Goal: Transaction & Acquisition: Obtain resource

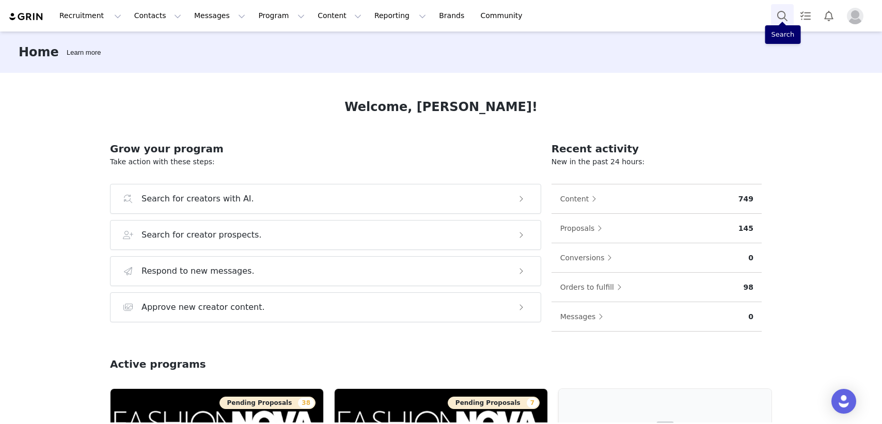
click at [781, 14] on button "Search" at bounding box center [782, 15] width 23 height 23
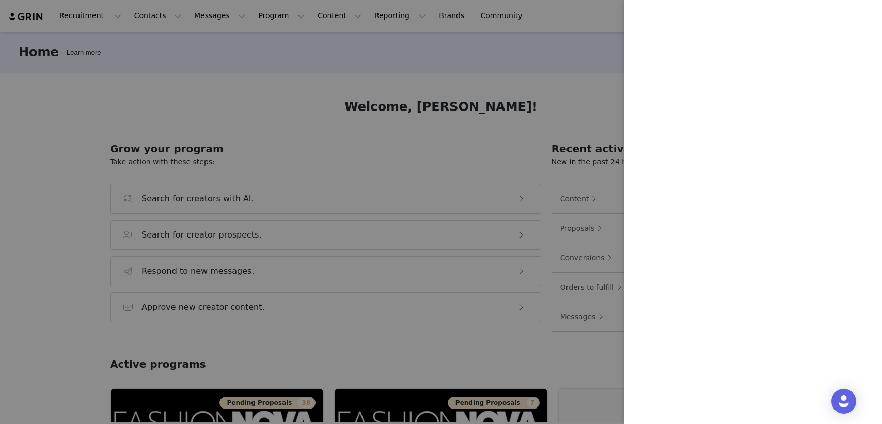
click at [554, 86] on div at bounding box center [441, 212] width 882 height 424
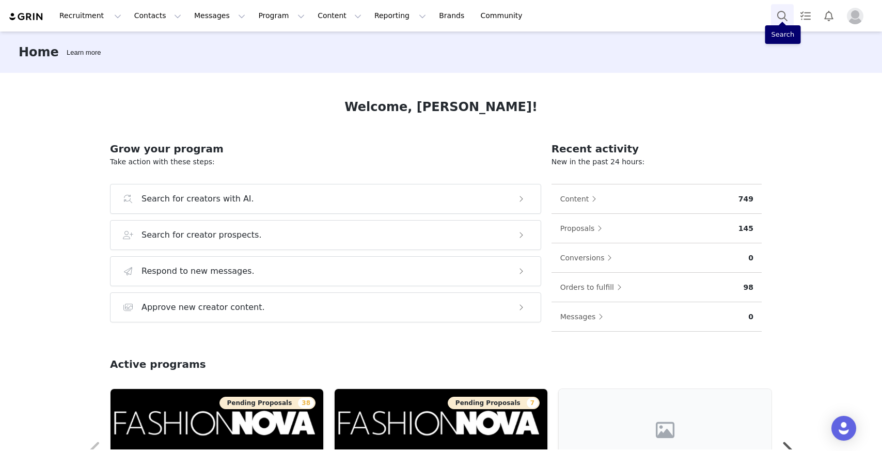
click at [782, 14] on button "Search" at bounding box center [782, 15] width 23 height 23
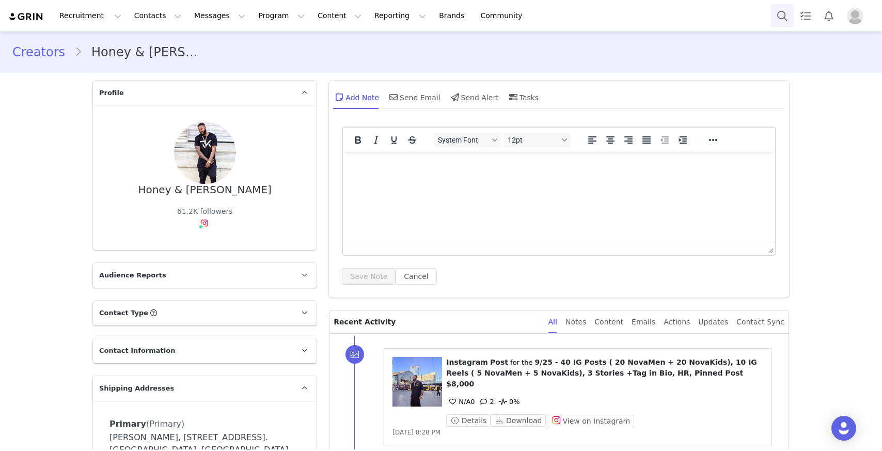
click at [782, 20] on button "Search" at bounding box center [782, 15] width 23 height 23
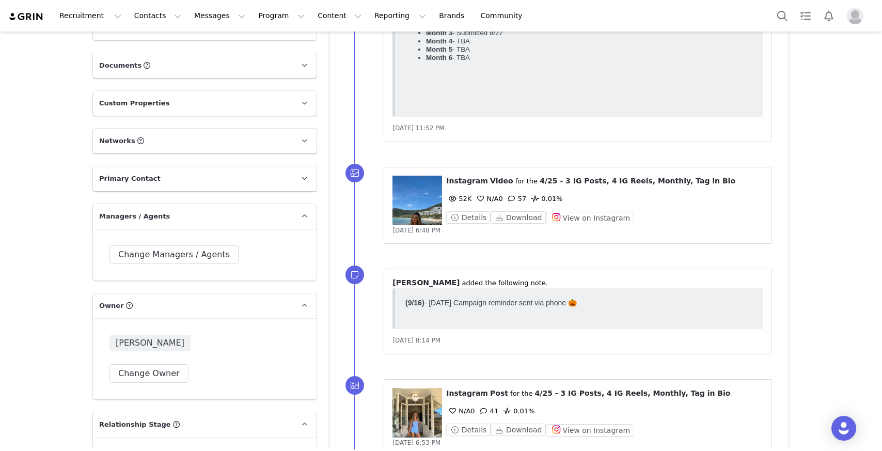
scroll to position [558, 0]
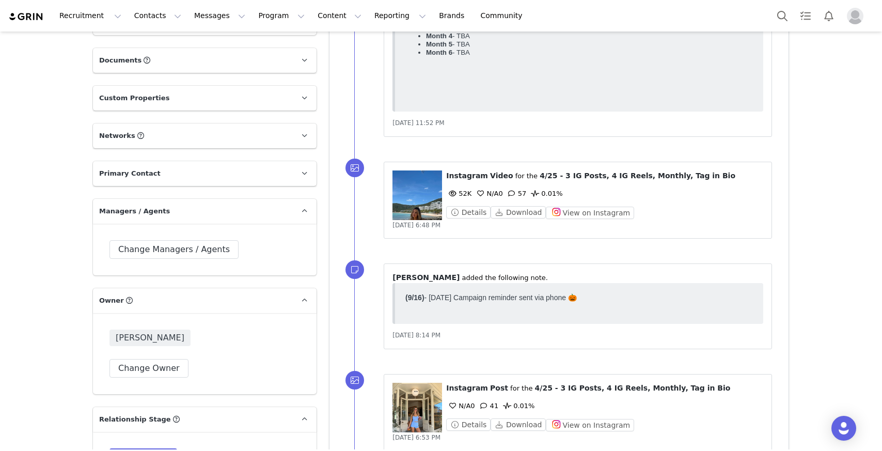
click at [270, 161] on p "Primary Contact" at bounding box center [192, 173] width 199 height 25
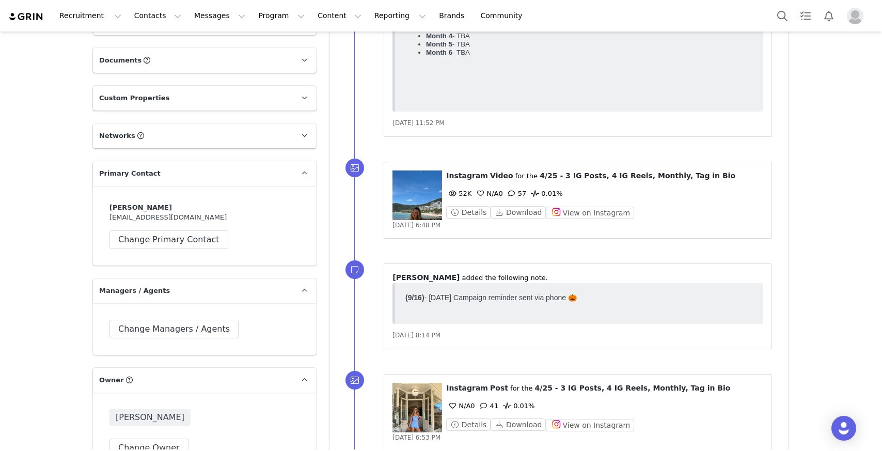
click at [270, 161] on p "Primary Contact" at bounding box center [192, 173] width 199 height 25
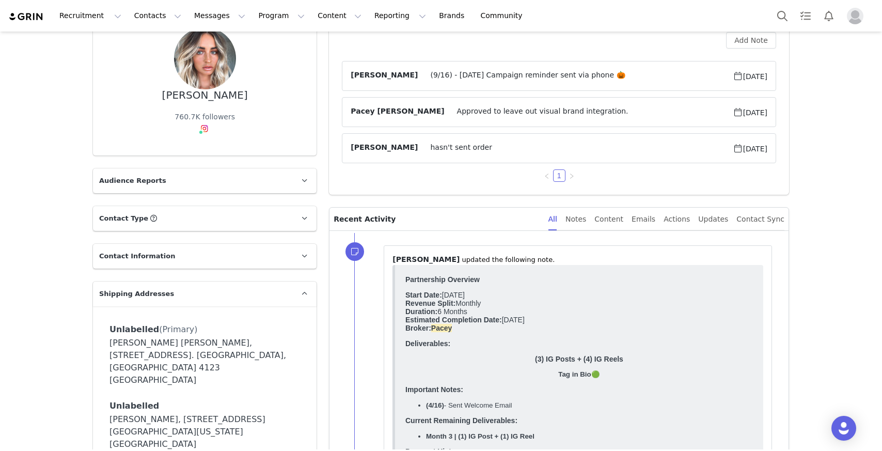
scroll to position [0, 0]
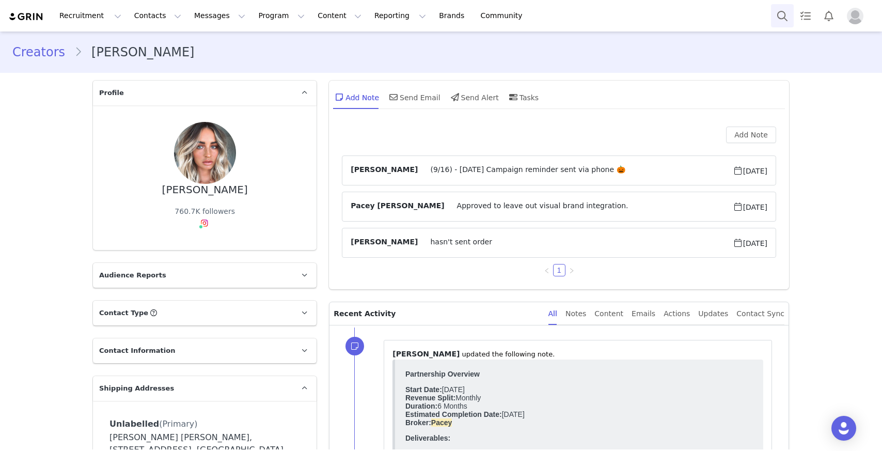
click at [780, 19] on button "Search" at bounding box center [782, 15] width 23 height 23
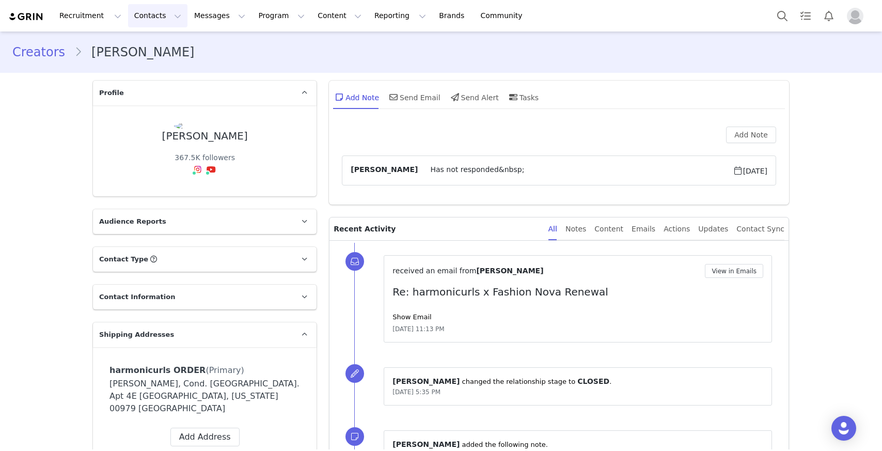
click at [154, 15] on button "Contacts Contacts" at bounding box center [157, 15] width 59 height 23
click at [150, 49] on p "Creators" at bounding box center [144, 45] width 31 height 11
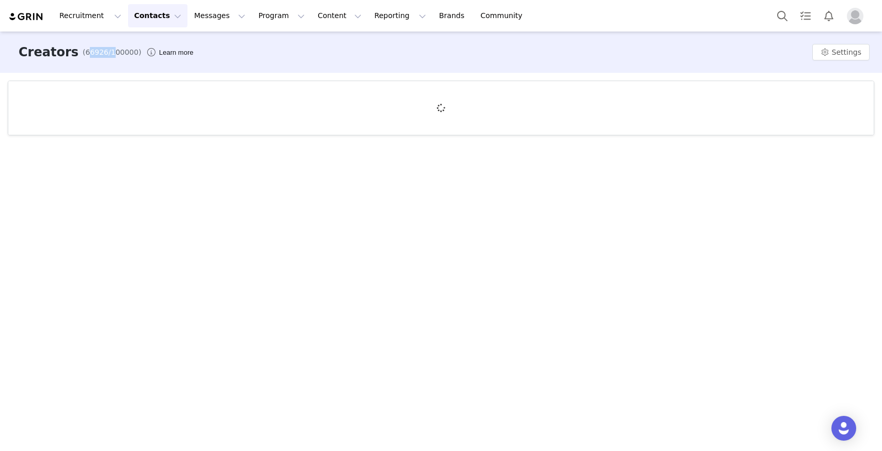
drag, startPoint x: 74, startPoint y: 53, endPoint x: 99, endPoint y: 54, distance: 25.4
click at [99, 54] on span "(66926/100000)" at bounding box center [112, 52] width 59 height 11
click at [857, 17] on img "Profile" at bounding box center [855, 16] width 17 height 17
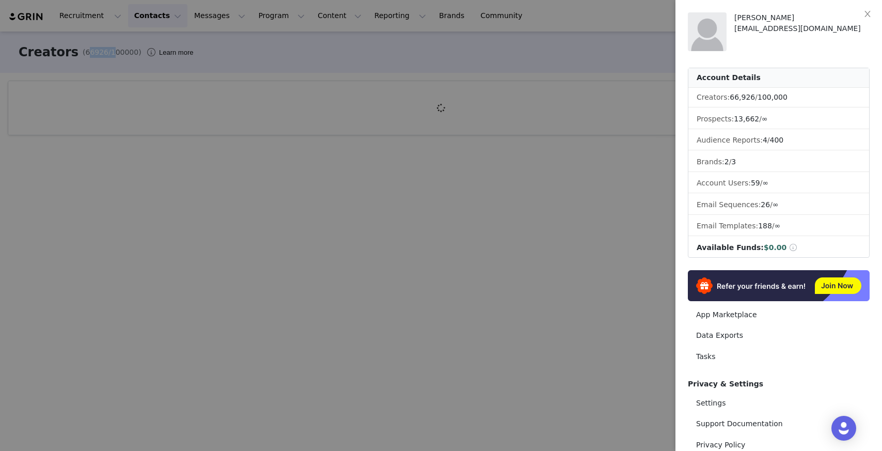
scroll to position [72, 0]
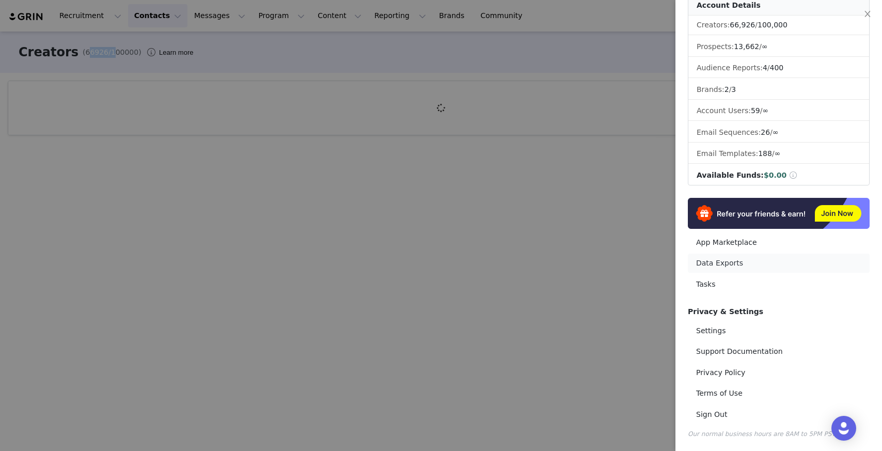
click at [719, 264] on link "Data Exports" at bounding box center [779, 263] width 182 height 19
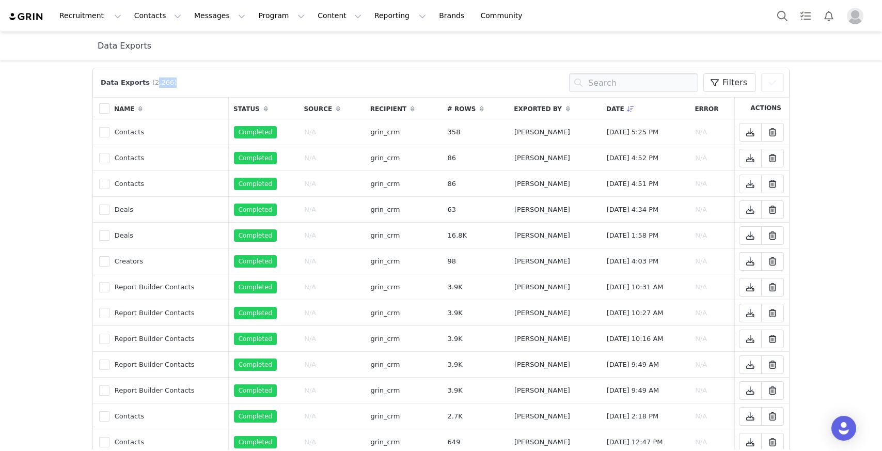
drag, startPoint x: 148, startPoint y: 83, endPoint x: 166, endPoint y: 80, distance: 18.8
click at [166, 80] on span "(2,266)" at bounding box center [164, 82] width 24 height 10
click at [308, 85] on div "Data Exports (2,266) Filters (0) No filters are applied, click "Add Filter" to …" at bounding box center [441, 82] width 686 height 19
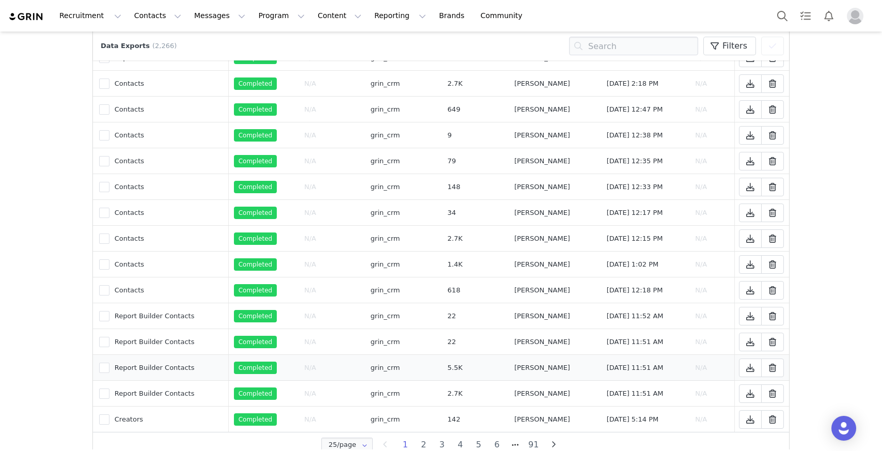
scroll to position [331, 0]
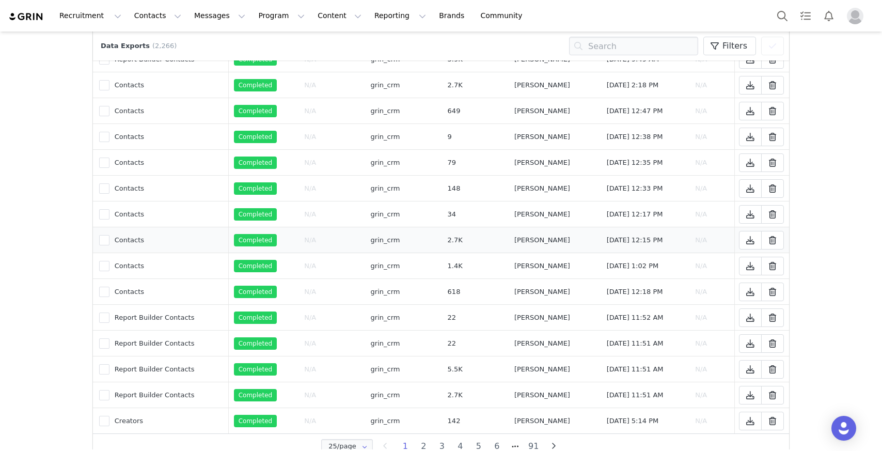
click at [137, 238] on td "Contacts" at bounding box center [168, 240] width 119 height 26
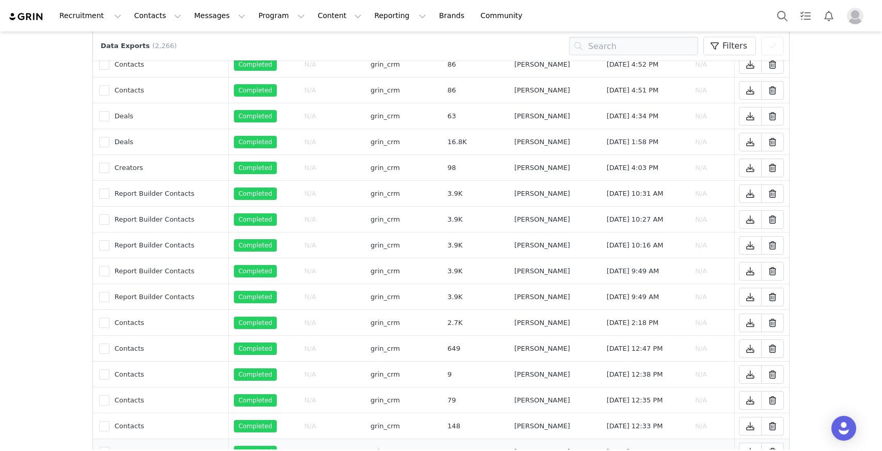
scroll to position [0, 0]
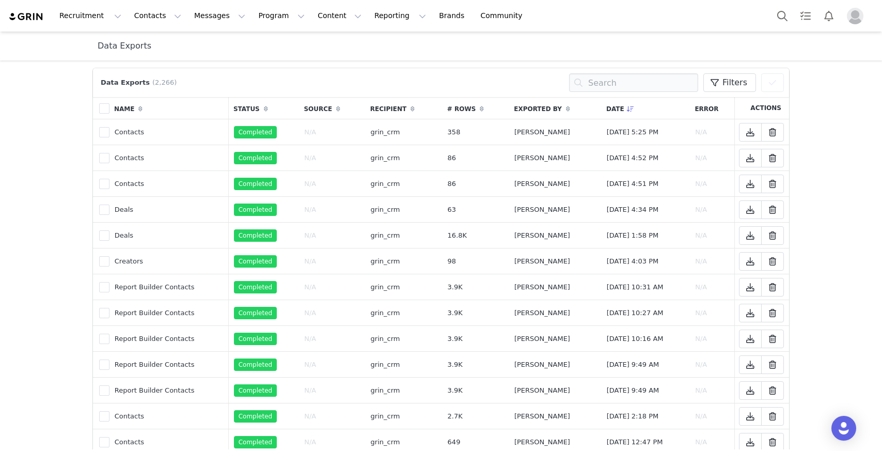
click at [222, 82] on div "Data Exports (2,266) Filters (0) No filters are applied, click "Add Filter" to …" at bounding box center [441, 82] width 686 height 19
click at [159, 14] on button "Contacts Contacts" at bounding box center [157, 15] width 59 height 23
click at [143, 46] on p "Creators" at bounding box center [144, 45] width 31 height 11
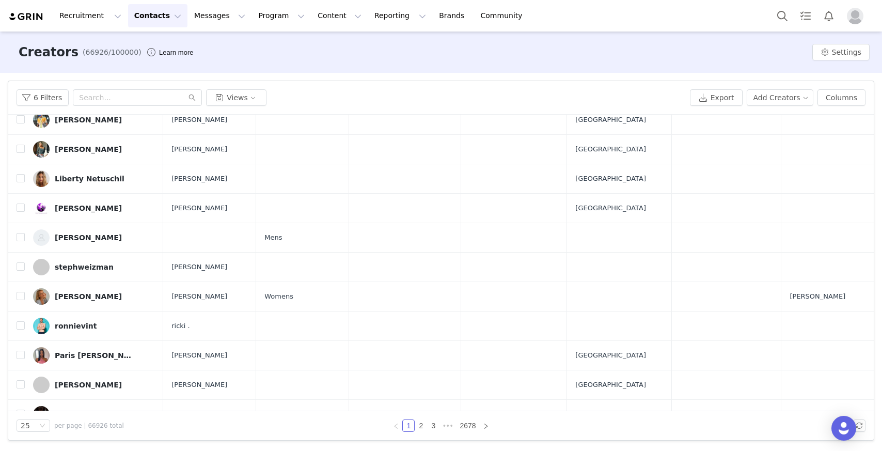
scroll to position [464, 0]
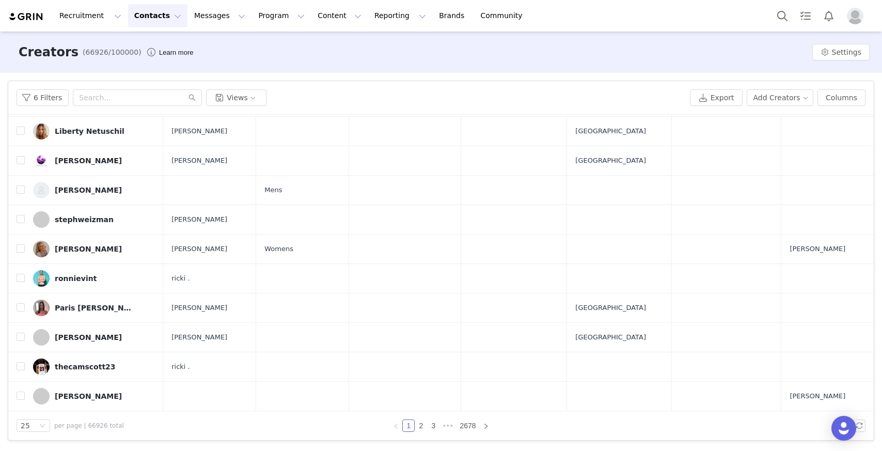
drag, startPoint x: 84, startPoint y: 427, endPoint x: 106, endPoint y: 428, distance: 22.3
click at [106, 428] on span "per page | 66926 total" at bounding box center [89, 425] width 70 height 9
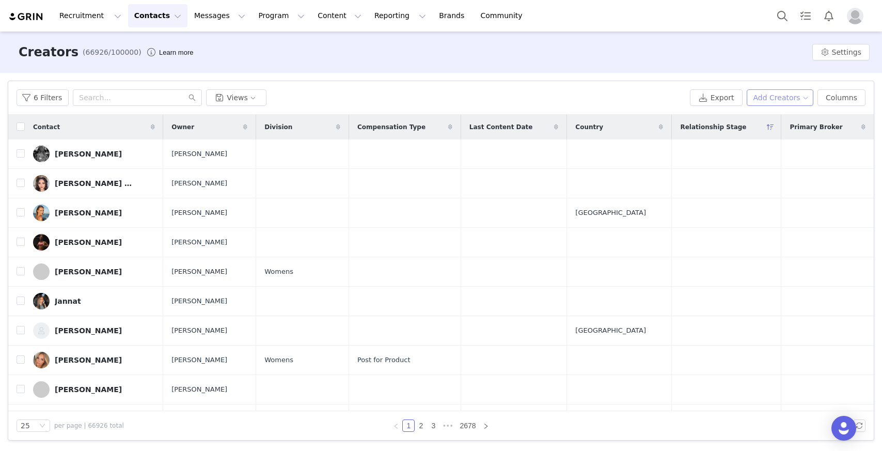
click at [796, 96] on button "Add Creators" at bounding box center [780, 97] width 67 height 17
click at [722, 97] on button "Export" at bounding box center [716, 97] width 53 height 17
click at [45, 101] on button "6 Filters" at bounding box center [43, 97] width 52 height 17
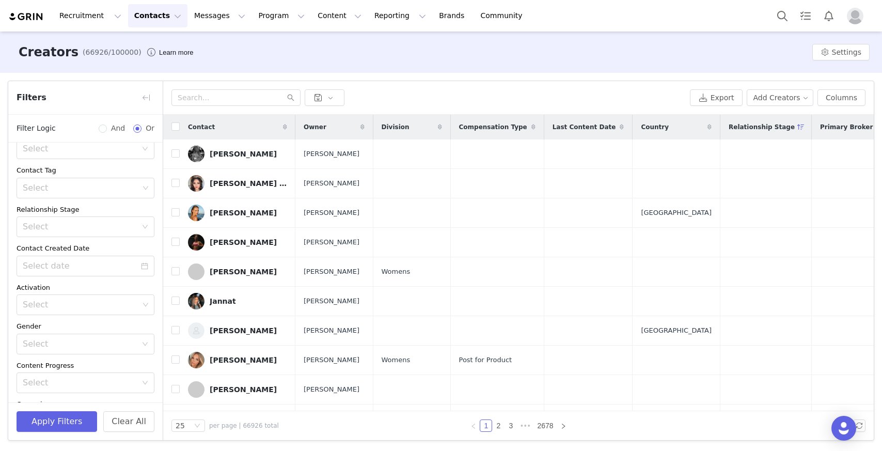
scroll to position [62, 0]
click at [98, 225] on div "Select" at bounding box center [80, 228] width 114 height 10
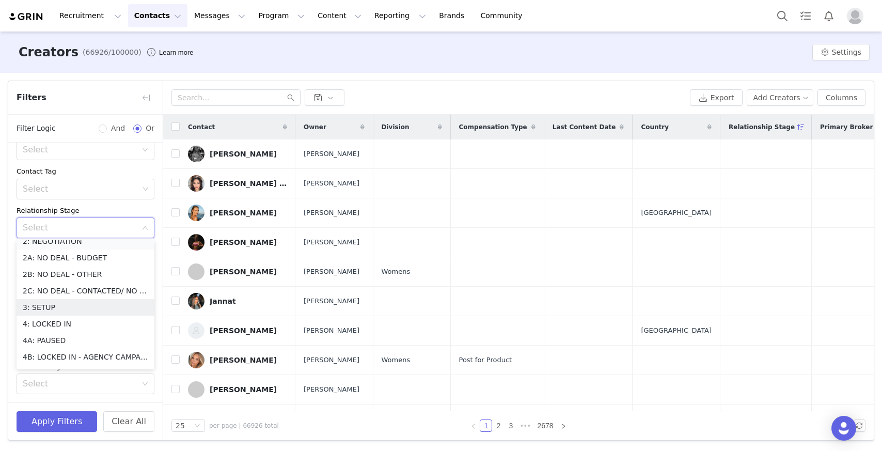
scroll to position [52, 0]
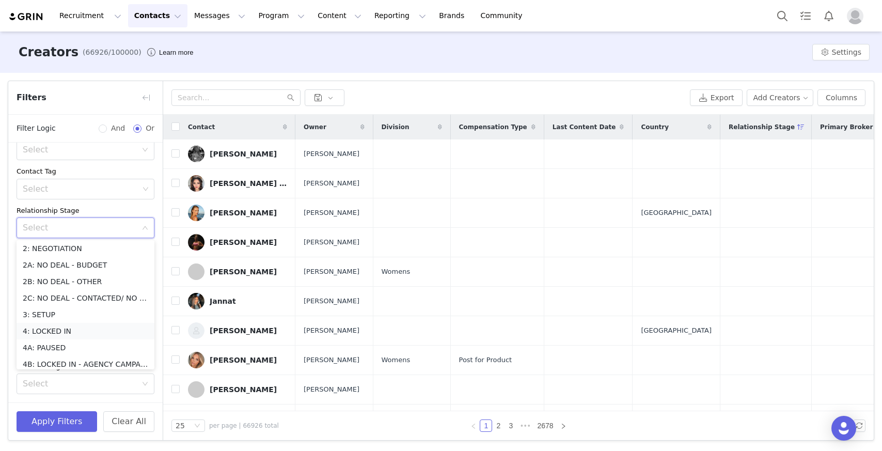
click at [76, 329] on li "4: LOCKED IN" at bounding box center [86, 331] width 138 height 17
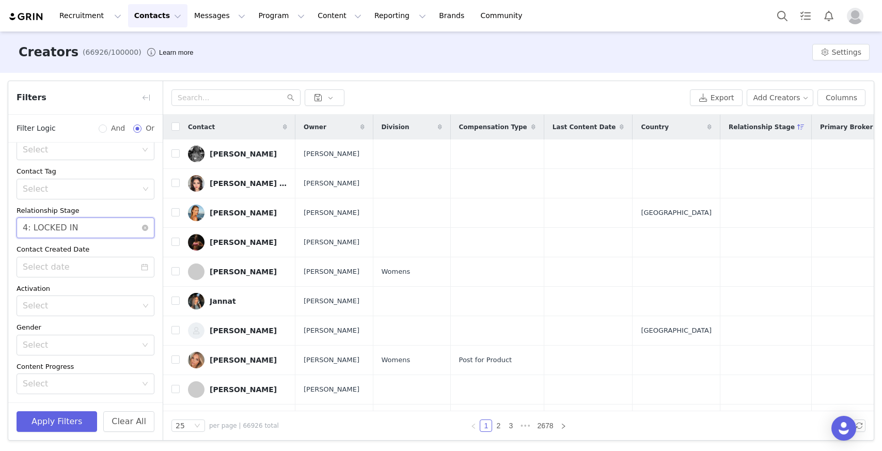
click at [115, 231] on div "Select 4: LOCKED IN" at bounding box center [82, 228] width 119 height 20
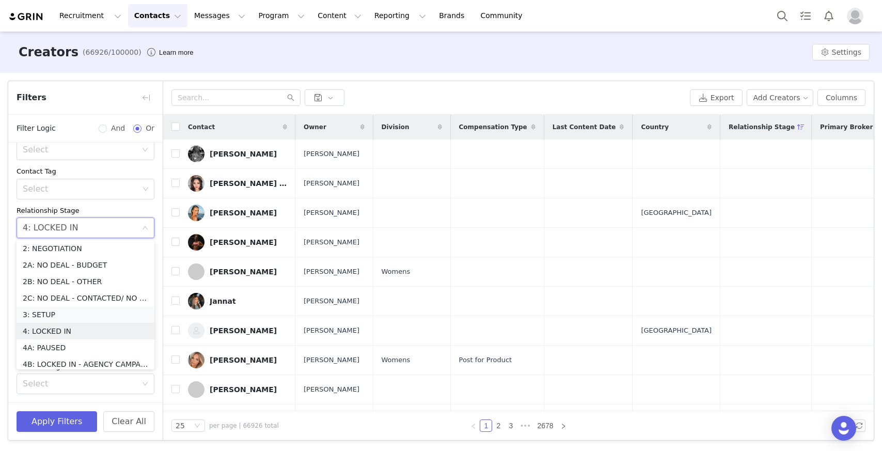
click at [81, 315] on li "3: SETUP" at bounding box center [86, 314] width 138 height 17
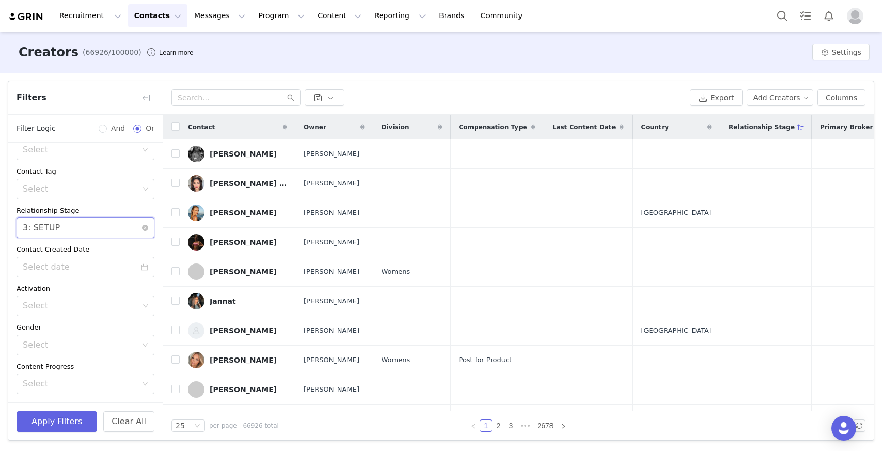
click at [106, 223] on div "Select 3: SETUP" at bounding box center [82, 228] width 119 height 20
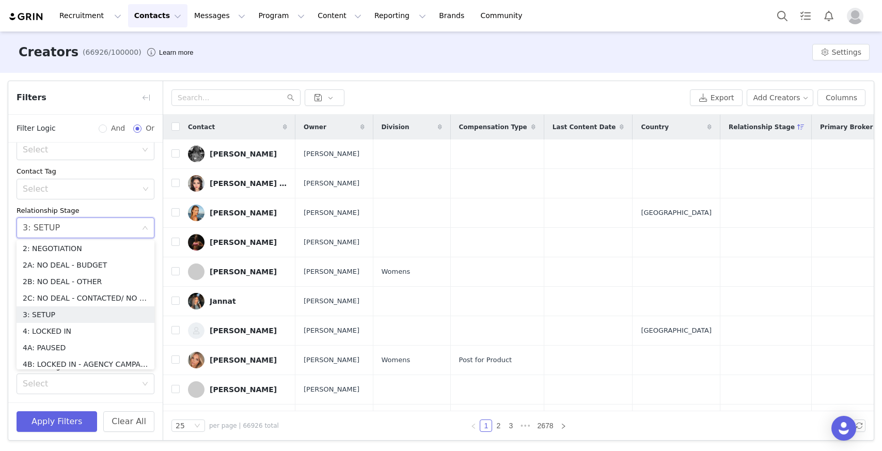
click at [114, 204] on div "Archived Select No Owner Select Contact Tag Select Relationship Stage Select 3:…" at bounding box center [85, 260] width 154 height 361
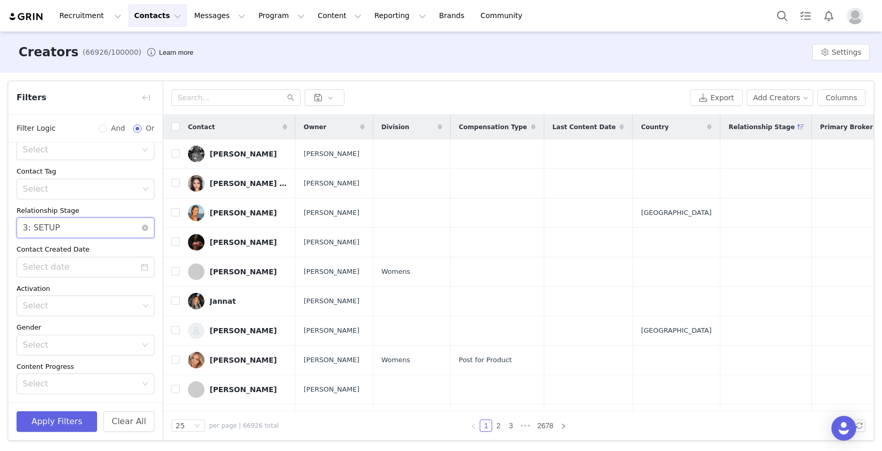
click at [111, 225] on div "Select 3: SETUP" at bounding box center [82, 228] width 119 height 20
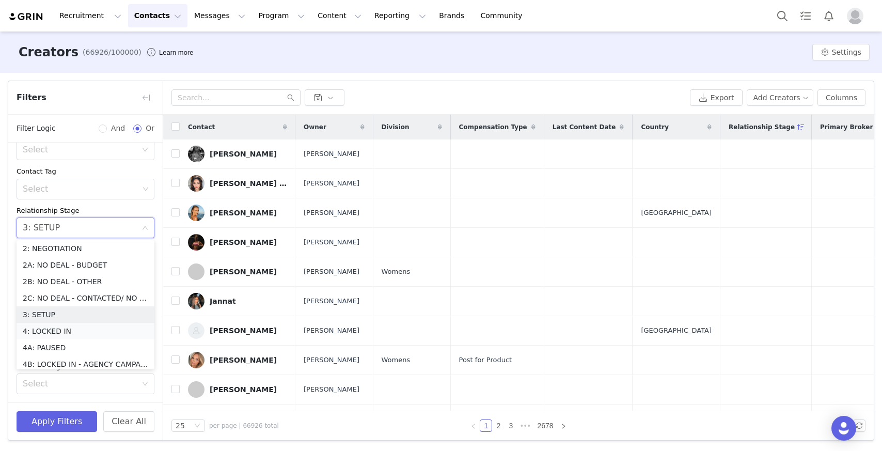
click at [78, 330] on li "4: LOCKED IN" at bounding box center [86, 331] width 138 height 17
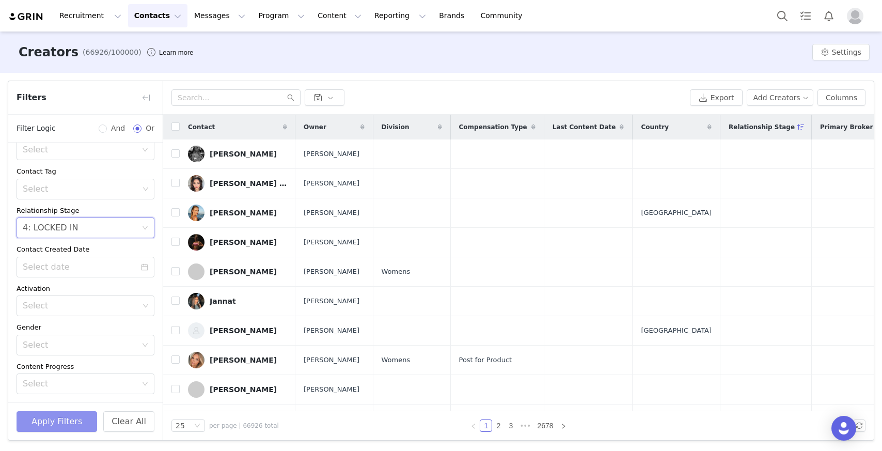
click at [68, 421] on button "Apply Filters" at bounding box center [57, 421] width 81 height 21
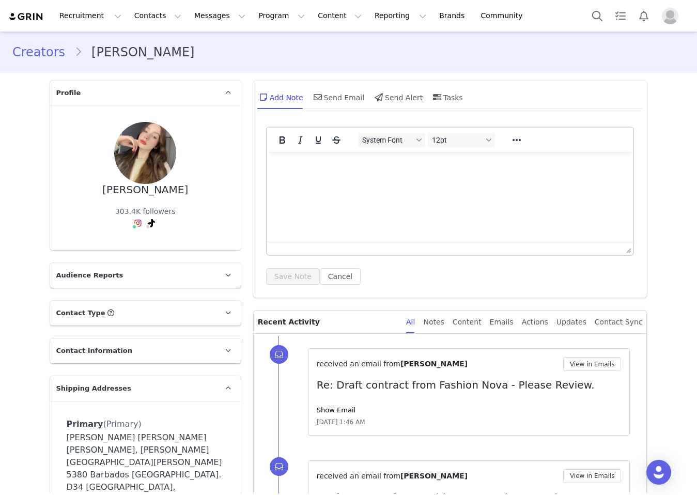
scroll to position [439, 0]
